Goal: Task Accomplishment & Management: Manage account settings

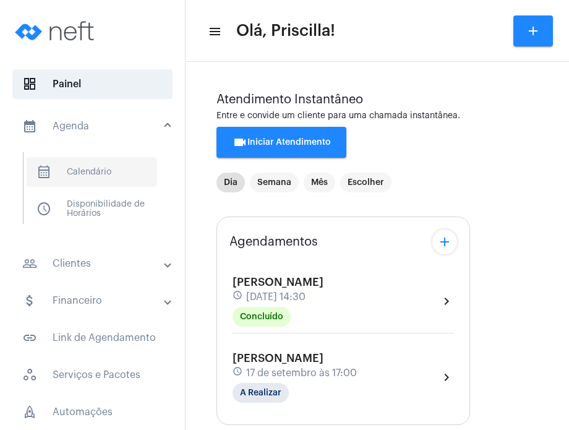
click at [90, 174] on span "calendar_month_outlined Calendário" at bounding box center [92, 172] width 131 height 30
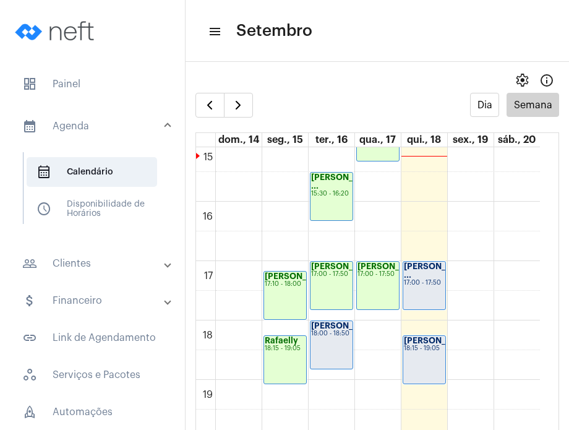
scroll to position [906, 0]
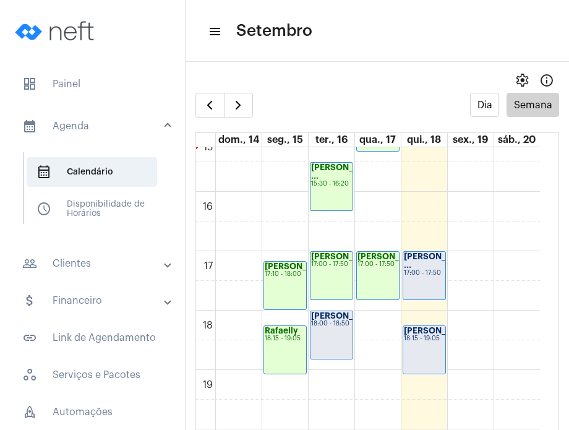
click at [425, 366] on div "[PERSON_NAME]... 18:15 - 19:05" at bounding box center [424, 350] width 42 height 48
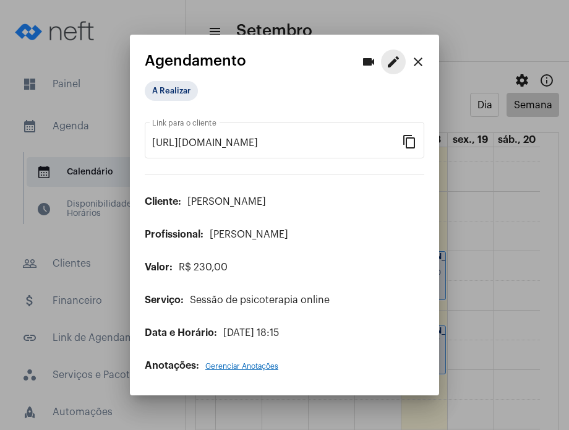
click at [398, 56] on mat-icon "edit" at bounding box center [393, 61] width 15 height 15
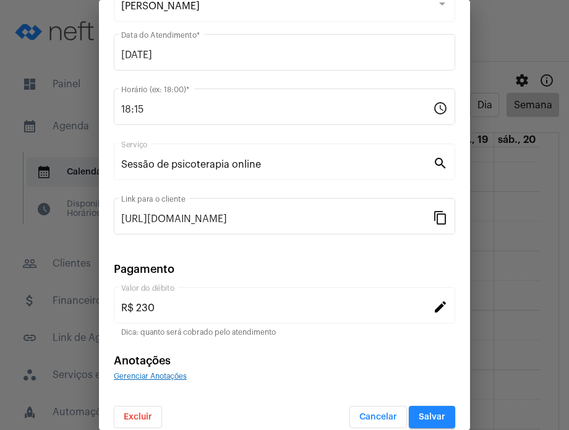
scroll to position [101, 0]
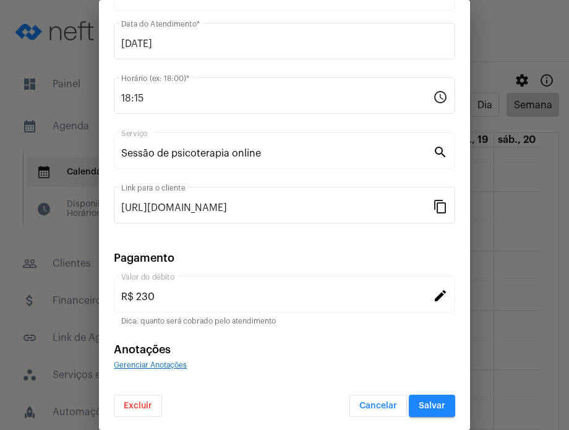
click at [147, 398] on button "Excluir" at bounding box center [138, 406] width 48 height 22
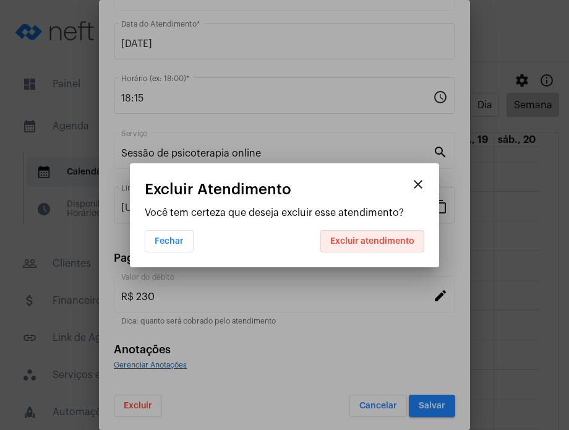
click at [374, 237] on span "Excluir atendimento" at bounding box center [372, 241] width 84 height 9
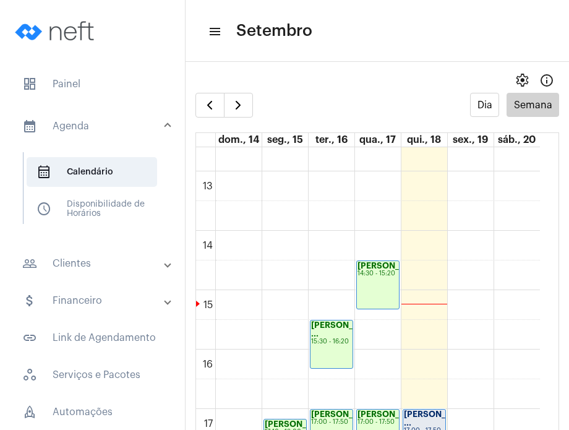
scroll to position [745, 0]
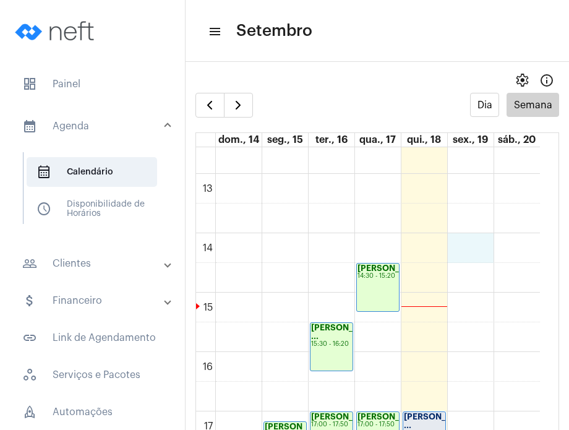
click at [471, 244] on div "00 01 02 03 04 05 06 07 08 09 10 11 12 13 14 15 16 17 18 19 20 21 22 23 [PERSON…" at bounding box center [368, 114] width 344 height 1425
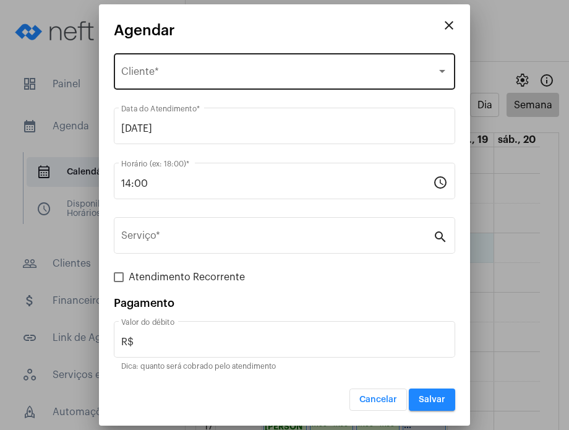
click at [273, 54] on div "Selecione o Cliente Cliente *" at bounding box center [284, 70] width 327 height 39
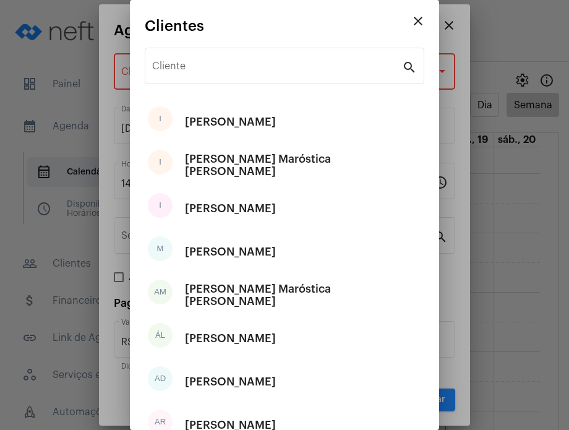
click at [273, 54] on div "Cliente" at bounding box center [277, 64] width 250 height 39
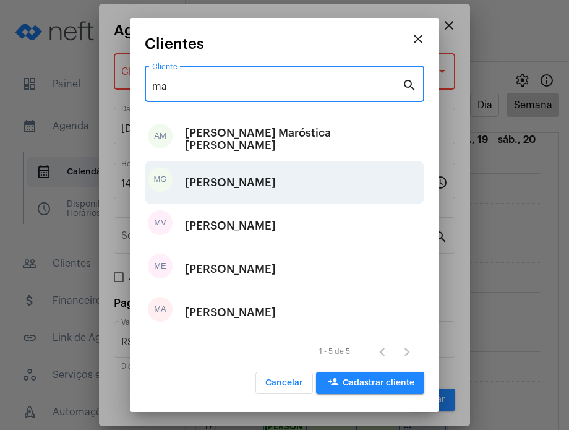
type input "ma"
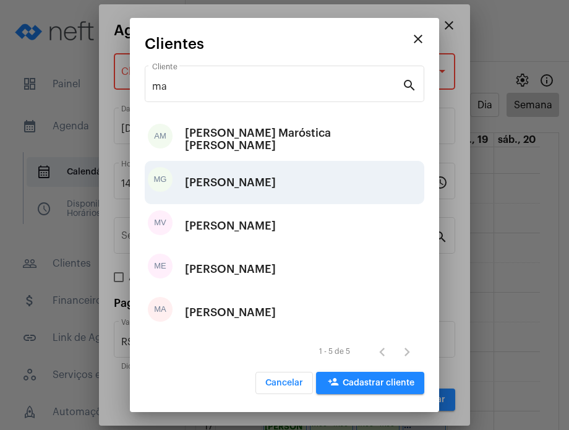
click at [265, 185] on div "[PERSON_NAME]" at bounding box center [230, 182] width 91 height 37
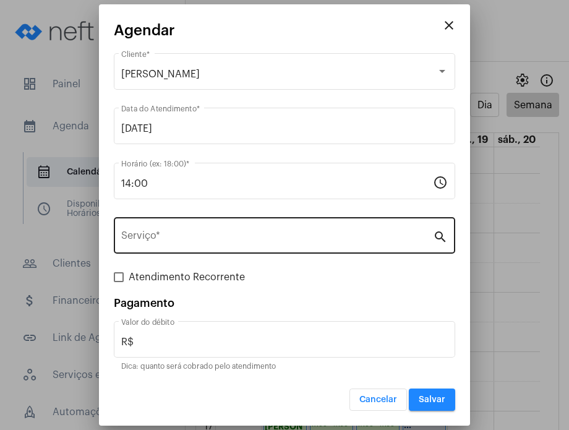
click at [265, 249] on div "Serviço *" at bounding box center [277, 234] width 312 height 39
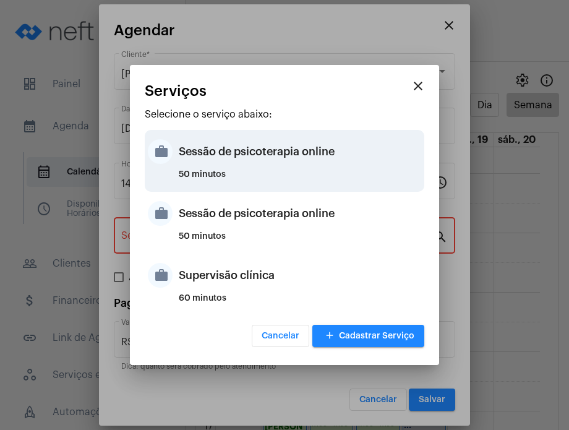
click at [286, 162] on div "Sessão de psicoterapia online" at bounding box center [300, 151] width 243 height 37
type input "Sessão de psicoterapia online"
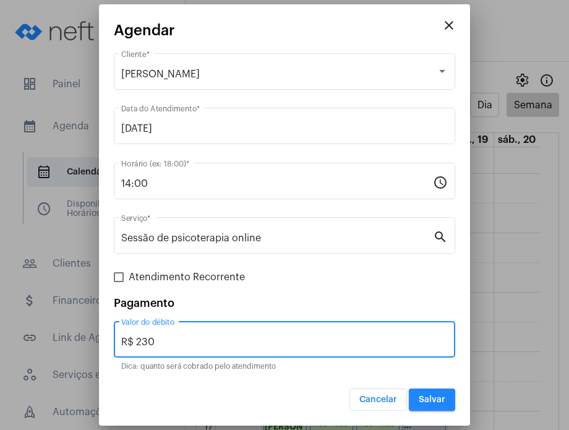
click at [286, 343] on input "R$ 230" at bounding box center [284, 342] width 327 height 11
type input "R$ 250"
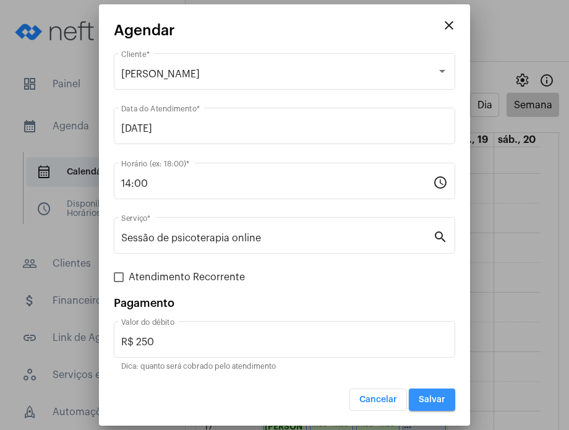
click at [431, 408] on button "Salvar" at bounding box center [432, 400] width 46 height 22
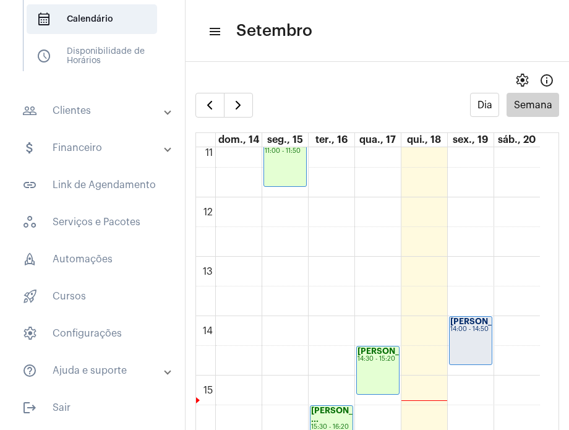
scroll to position [658, 0]
